Goal: Find specific page/section: Find specific page/section

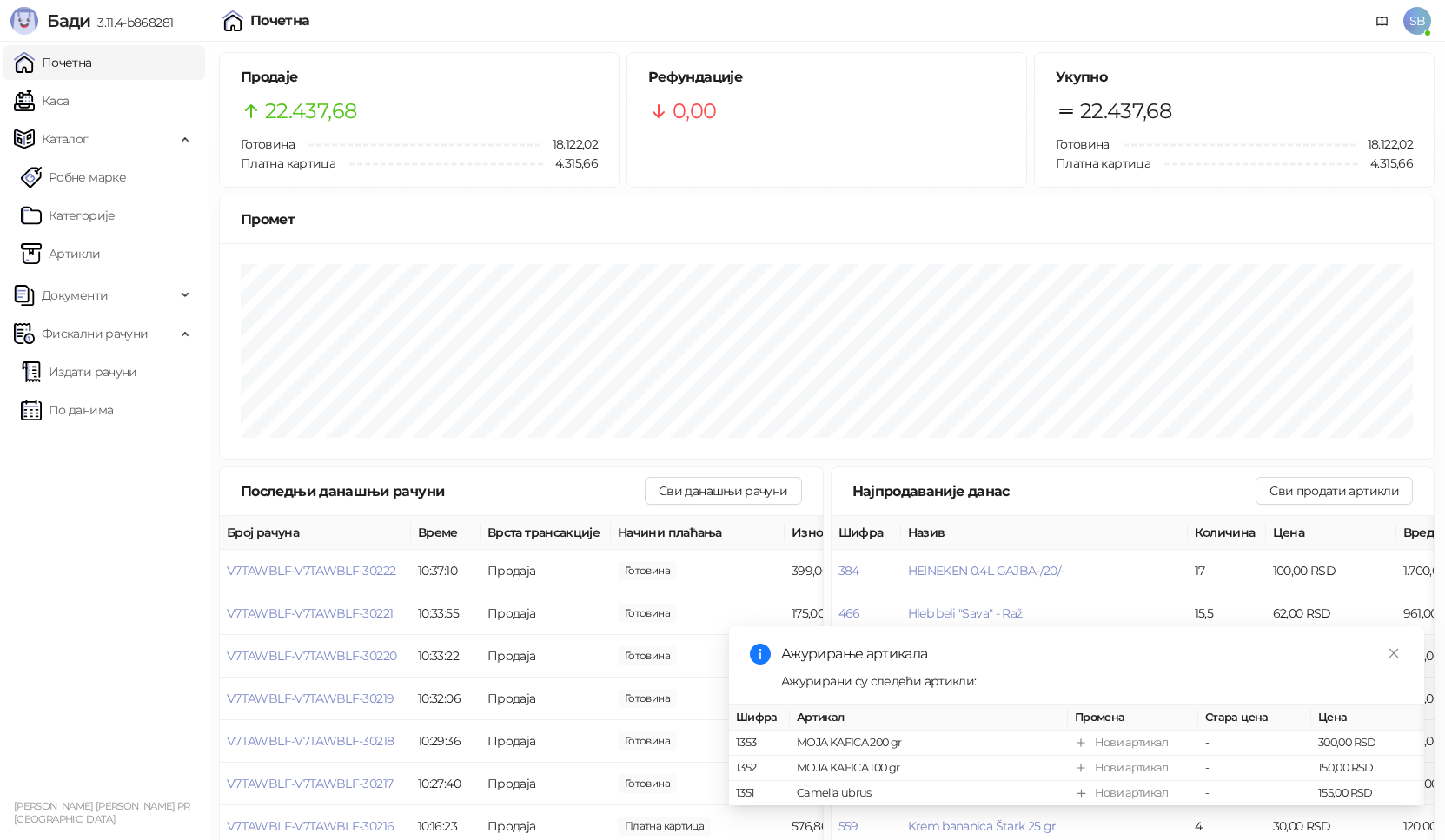
click at [166, 82] on ul "Почетна [PERSON_NAME] Робне марке [PERSON_NAME] Документи Фискални рачуни Издат…" at bounding box center [104, 413] width 209 height 742
click at [69, 95] on link "Каса" at bounding box center [41, 101] width 55 height 35
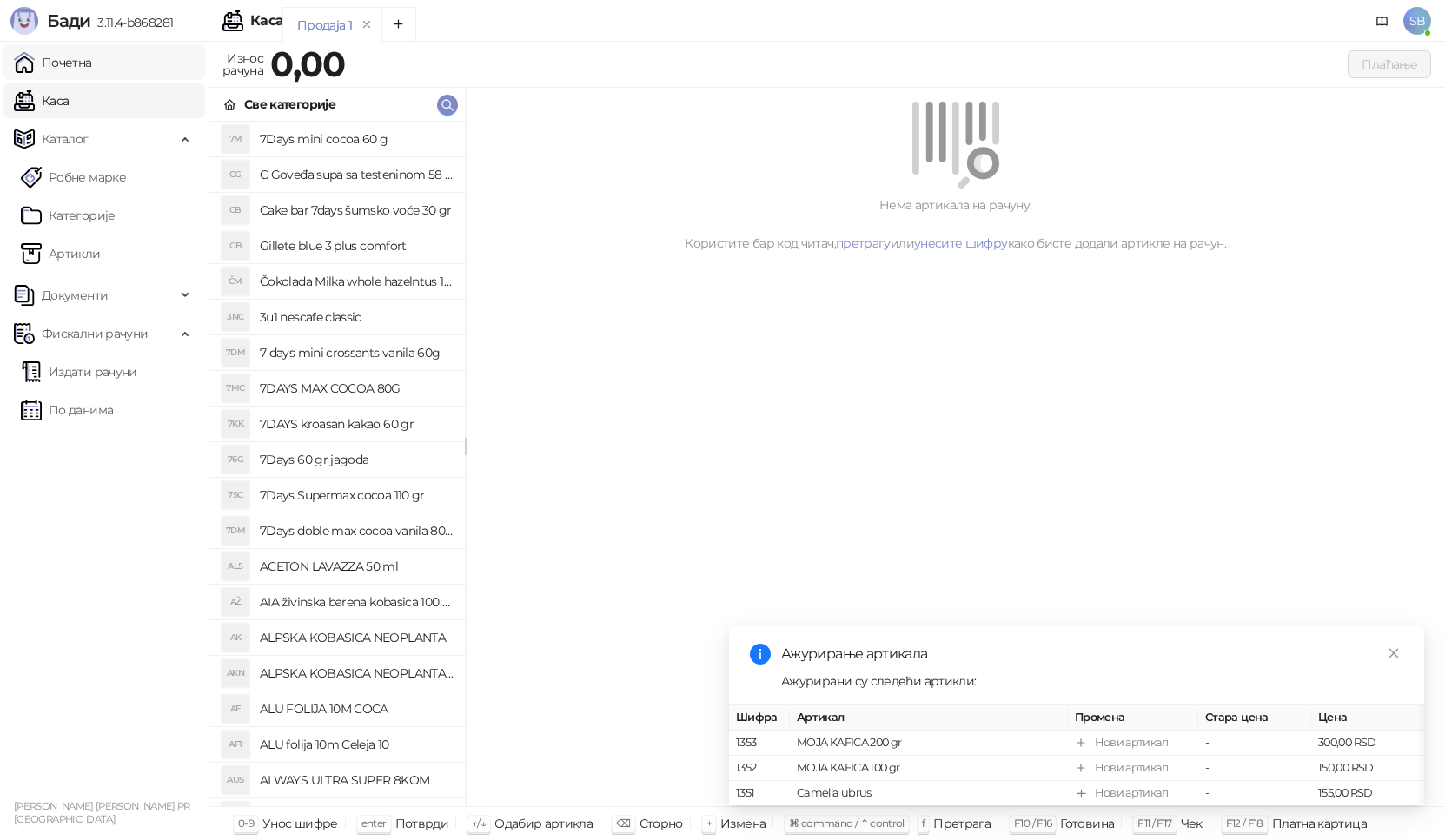
click at [92, 61] on link "Почетна" at bounding box center [53, 63] width 79 height 35
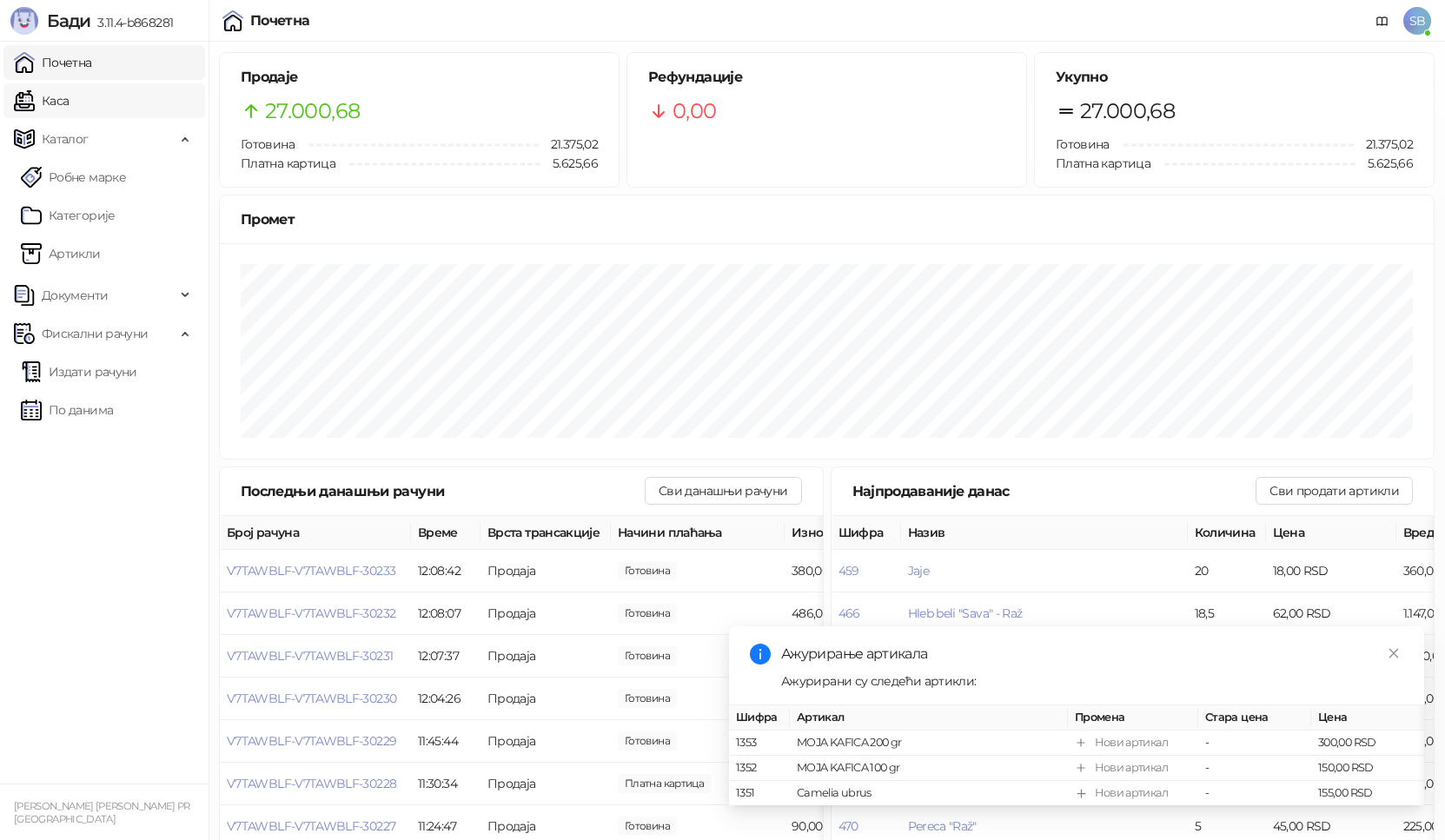
click at [69, 107] on link "Каса" at bounding box center [41, 101] width 55 height 35
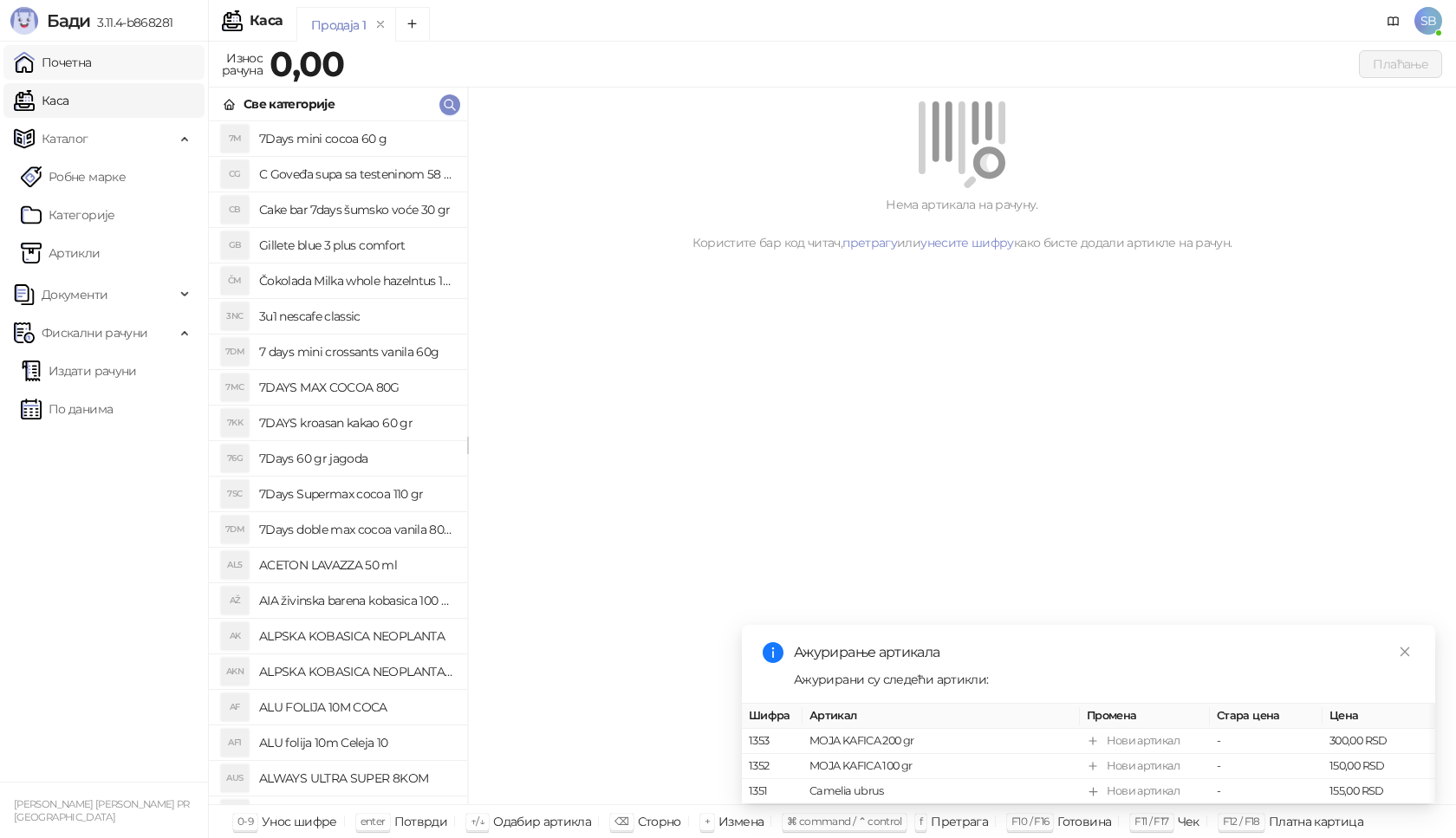
click at [63, 52] on link "Почетна" at bounding box center [53, 63] width 78 height 35
